Goal: Transaction & Acquisition: Purchase product/service

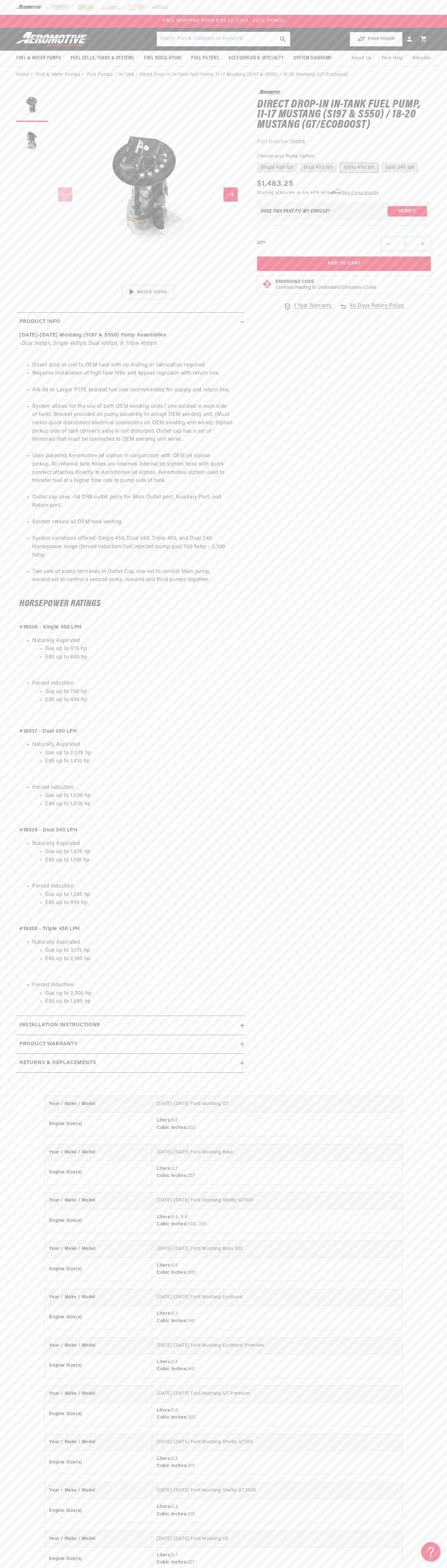
click at [125, 22] on div "FREE SHIPPING OVER $109.00 (EXCL. FUEL TANKS)" at bounding box center [224, 21] width 447 height 13
click at [427, 369] on div "0.0 star rating Write a review Direct Drop-In In-Tank Fuel Pump, 11-17 Mustang …" at bounding box center [337, 584] width 186 height 990
click at [33, 1563] on html "Skip to content Your cart Your cart is empty Loading... You may also like Subto…" at bounding box center [224, 784] width 447 height 1568
click at [20, 501] on ul "Direct drop in unit to OEM tank with no drilling or fabrication required. Requi…" at bounding box center [130, 473] width 222 height 223
